Goal: Task Accomplishment & Management: Complete application form

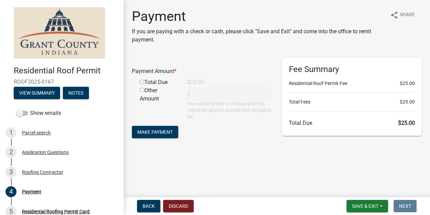
click at [140, 82] on input "radio" at bounding box center [142, 82] width 4 height 4
radio input "true"
type input "25"
click at [162, 129] on span "Make Payment" at bounding box center [154, 131] width 35 height 5
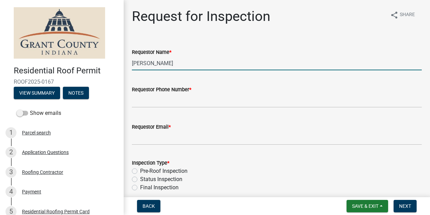
click at [142, 61] on input "[PERSON_NAME]" at bounding box center [277, 63] width 290 height 14
type input "[PERSON_NAME]"
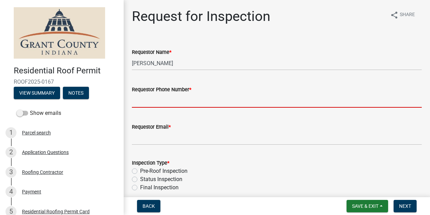
type input "7653465800"
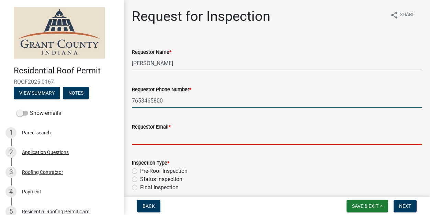
click at [188, 142] on input "Requestor Email *" at bounding box center [277, 138] width 290 height 14
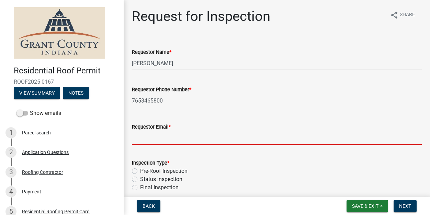
type input "[EMAIL_ADDRESS][DOMAIN_NAME]"
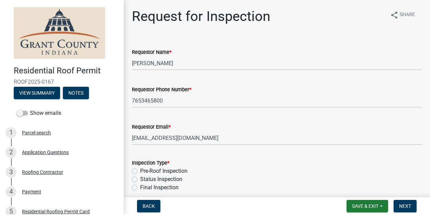
click at [140, 169] on label "Pre-Roof Inspection" at bounding box center [163, 171] width 47 height 8
click at [140, 169] on input "Pre-Roof Inspection" at bounding box center [142, 169] width 4 height 4
radio input "true"
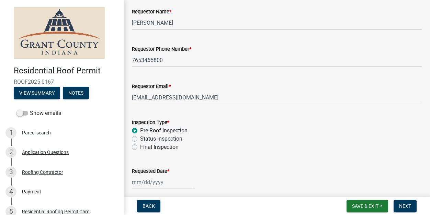
scroll to position [40, 0]
click at [144, 182] on div at bounding box center [163, 183] width 63 height 14
select select "10"
select select "2025"
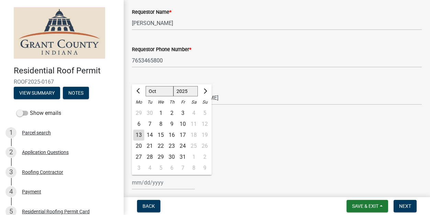
click at [141, 135] on div "13" at bounding box center [138, 135] width 11 height 11
type input "[DATE]"
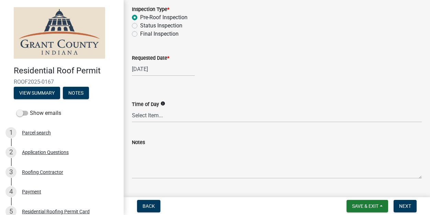
scroll to position [164, 0]
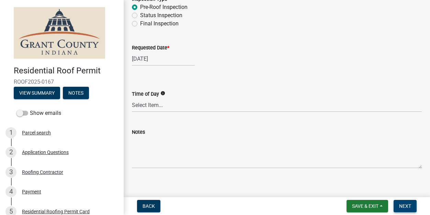
click at [402, 208] on span "Next" at bounding box center [405, 206] width 12 height 5
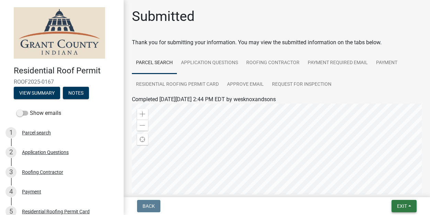
click at [410, 204] on button "Exit" at bounding box center [404, 206] width 25 height 12
click at [389, 191] on button "Save & Exit" at bounding box center [389, 188] width 55 height 16
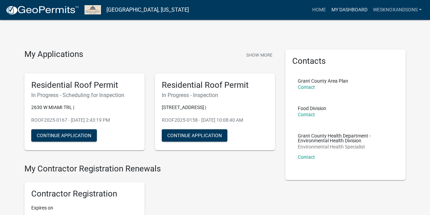
click at [357, 10] on link "My Dashboard" at bounding box center [350, 9] width 42 height 13
